Goal: Ask a question

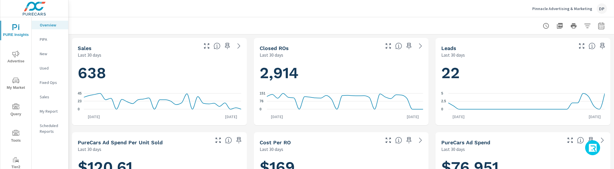
scroll to position [0, 0]
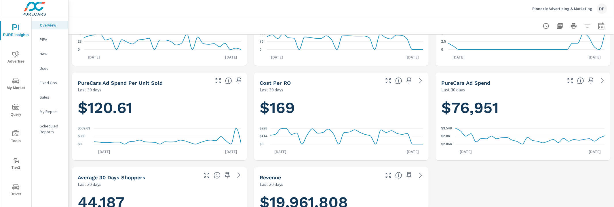
scroll to position [125, 0]
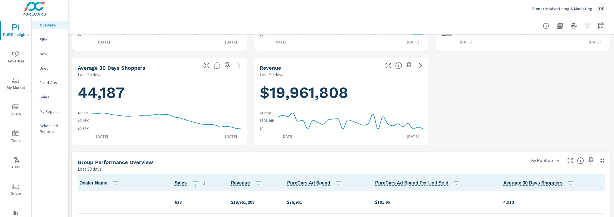
scroll to position [177, 0]
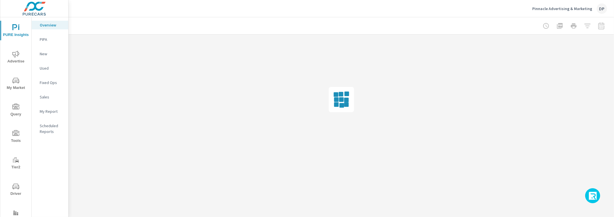
click at [592, 195] on icon "button" at bounding box center [592, 197] width 9 height 10
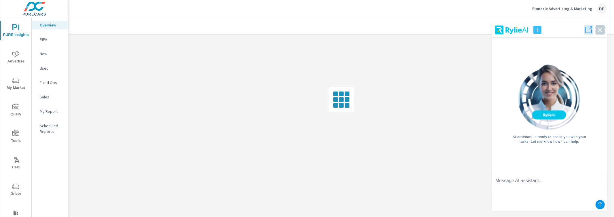
click at [554, 186] on textarea at bounding box center [549, 186] width 115 height 23
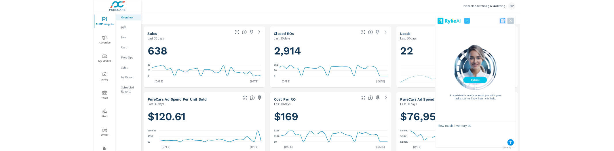
scroll to position [0, 0]
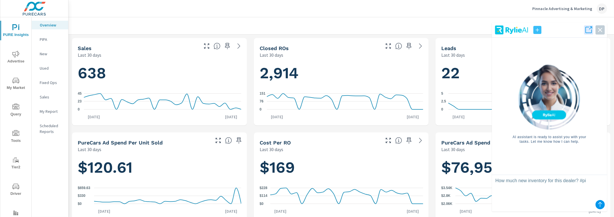
type textarea "How much new inventory for this dealer? #pi"
click at [600, 202] on icon "submit" at bounding box center [600, 204] width 4 height 5
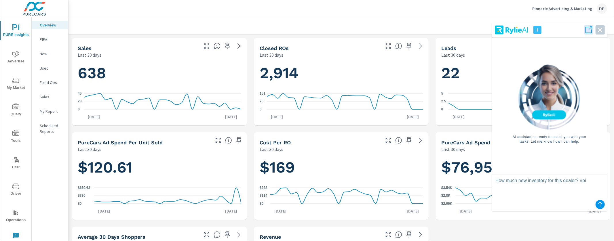
click at [600, 202] on icon "submit" at bounding box center [599, 204] width 7 height 7
click at [596, 203] on button "submit" at bounding box center [599, 204] width 9 height 9
click at [591, 186] on textarea "How much new inventory for this dealer? #pi" at bounding box center [549, 186] width 115 height 23
click at [588, 28] on icon "button" at bounding box center [588, 30] width 8 height 8
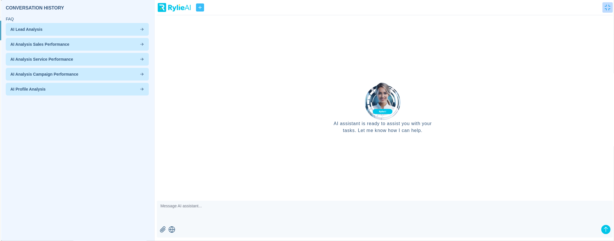
click at [607, 5] on icon "button" at bounding box center [607, 8] width 6 height 6
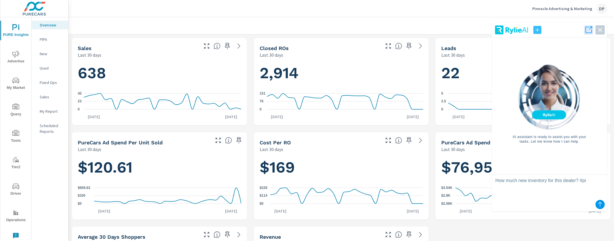
click at [538, 30] on icon "button" at bounding box center [537, 30] width 6 height 6
click at [537, 28] on icon "button" at bounding box center [537, 30] width 6 height 6
click at [501, 31] on img at bounding box center [511, 30] width 35 height 10
click at [592, 33] on icon "button" at bounding box center [589, 30] width 8 height 8
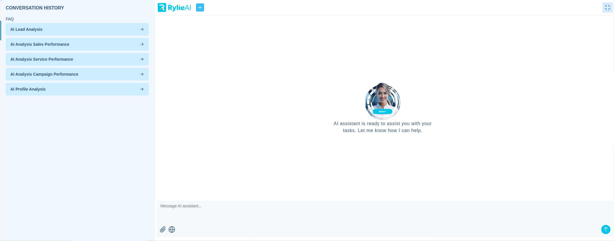
click at [97, 89] on p "AI Profile Analysis" at bounding box center [77, 89] width 134 height 6
click at [609, 9] on icon "button" at bounding box center [607, 8] width 6 height 6
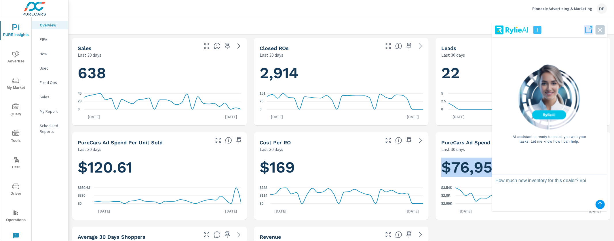
drag, startPoint x: 310, startPoint y: 240, endPoint x: 310, endPoint y: 221, distance: 19.6
click at [310, 217] on div "Revenue" at bounding box center [319, 237] width 120 height 7
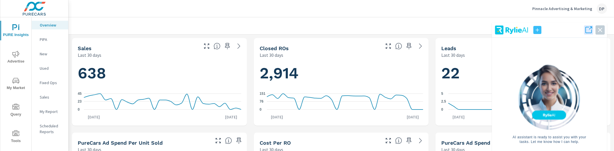
click at [536, 29] on icon "button" at bounding box center [537, 30] width 6 height 6
click at [585, 29] on icon "button" at bounding box center [588, 30] width 6 height 6
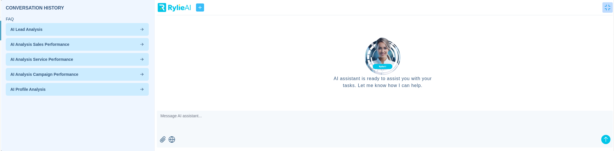
click at [608, 11] on button "button" at bounding box center [607, 7] width 10 height 10
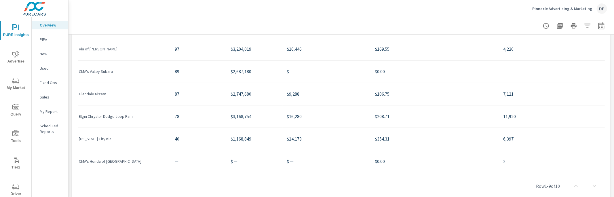
drag, startPoint x: 26, startPoint y: 24, endPoint x: 47, endPoint y: 23, distance: 21.3
click at [32, 23] on div "PURE Insights Advertise My Market Query Tools Tier2 Driver Operations Leave Fee…" at bounding box center [34, 115] width 68 height 197
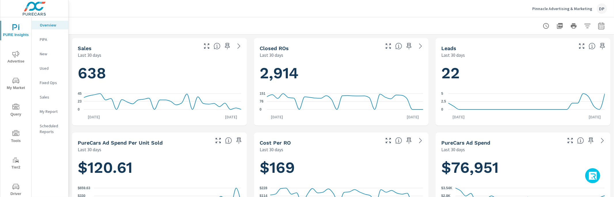
scroll to position [0, 0]
click at [592, 175] on icon "button" at bounding box center [592, 176] width 9 height 10
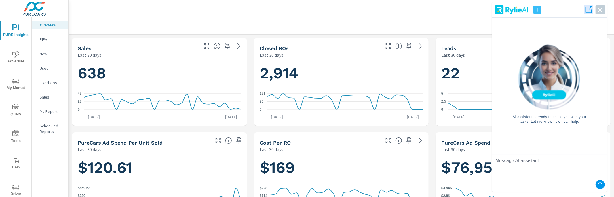
click at [572, 173] on textarea at bounding box center [549, 166] width 115 height 23
type textarea "Hello"
click at [598, 183] on icon "submit" at bounding box center [599, 184] width 7 height 7
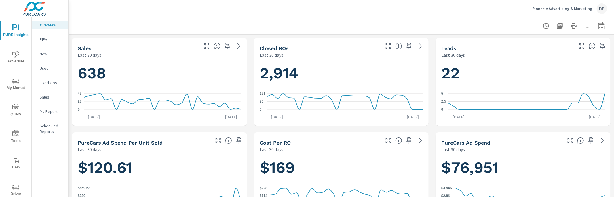
click at [447, 137] on div "PureCars Ad Spend Last 30 days" at bounding box center [499, 142] width 128 height 20
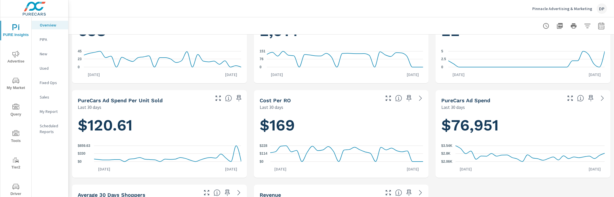
scroll to position [191, 0]
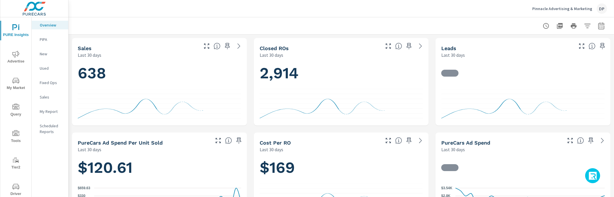
click at [593, 178] on icon "button" at bounding box center [592, 176] width 9 height 10
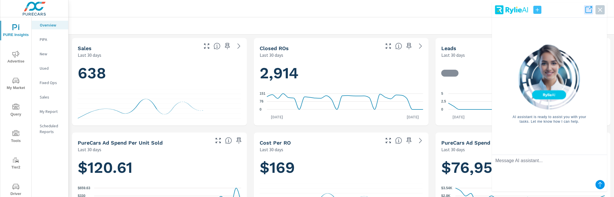
click at [578, 172] on textarea at bounding box center [549, 166] width 115 height 23
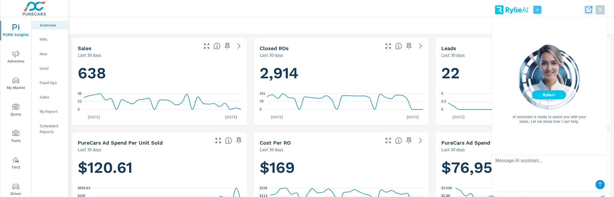
scroll to position [0, 0]
type textarea "asdfsd"
click at [598, 182] on icon "submit" at bounding box center [599, 184] width 7 height 7
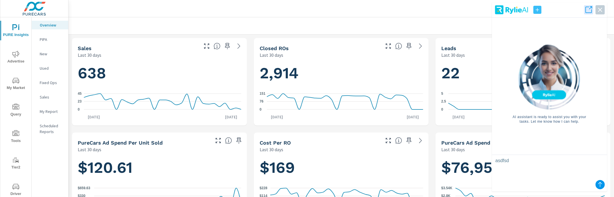
click at [579, 172] on textarea "asdfsd" at bounding box center [549, 166] width 115 height 23
click at [537, 11] on icon "button" at bounding box center [537, 10] width 6 height 6
click at [539, 9] on icon "button" at bounding box center [537, 10] width 6 height 6
